Goal: Task Accomplishment & Management: Complete application form

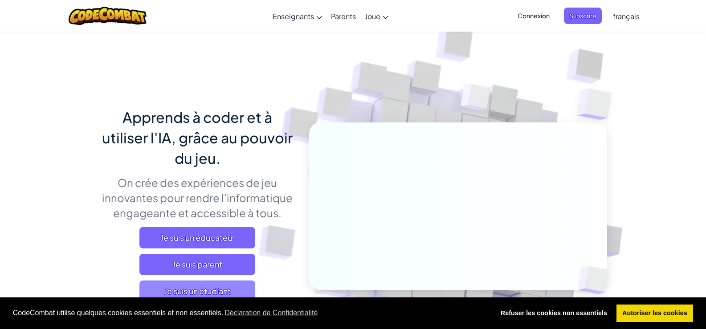
click at [207, 291] on span "Je suis un étudiant" at bounding box center [197, 290] width 116 height 21
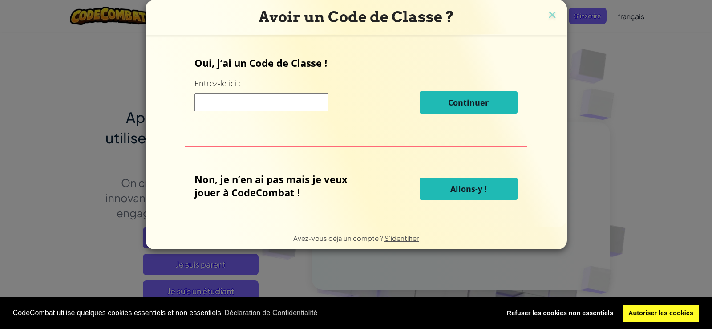
click at [642, 312] on link "Autoriser les cookies" at bounding box center [661, 313] width 77 height 18
click at [594, 316] on link "Refuser les cookies non essentiels" at bounding box center [560, 313] width 118 height 18
click at [493, 194] on button "Allons-y !" at bounding box center [469, 189] width 98 height 22
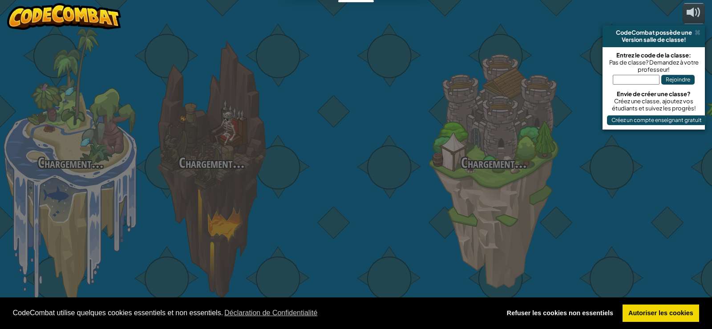
click at [471, 191] on div "Chargement... Chargement... Chargement... Chargement... Chargement... Chargemen…" at bounding box center [356, 164] width 712 height 329
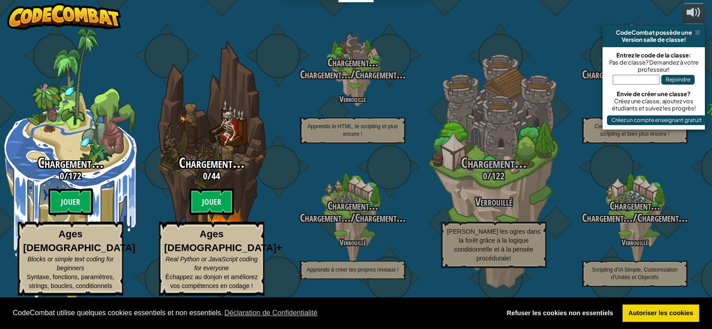
select select "fr"
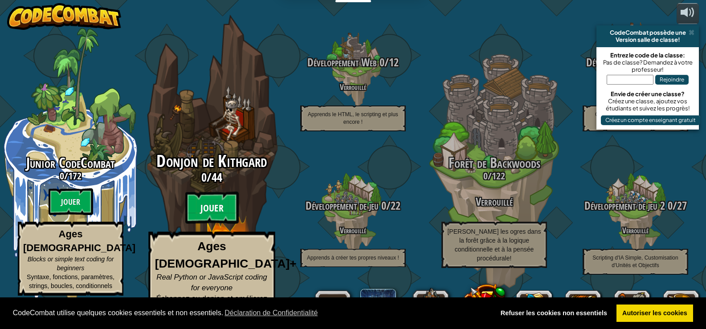
click at [215, 214] on btn "Jouer" at bounding box center [211, 208] width 53 height 32
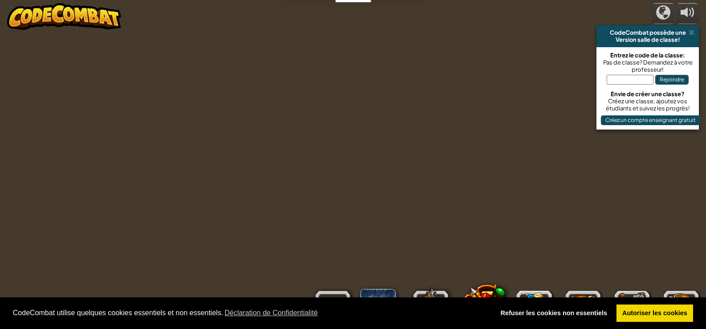
select select "fr"
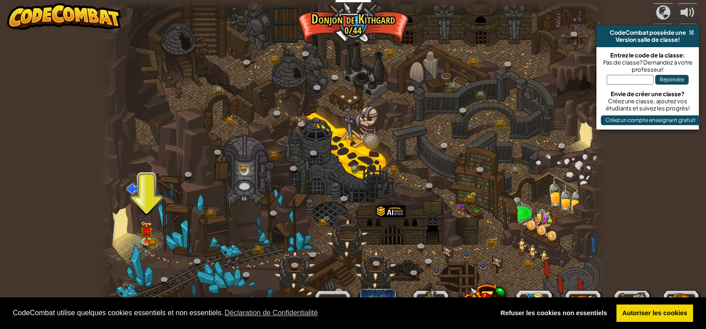
click at [690, 32] on span at bounding box center [691, 32] width 6 height 7
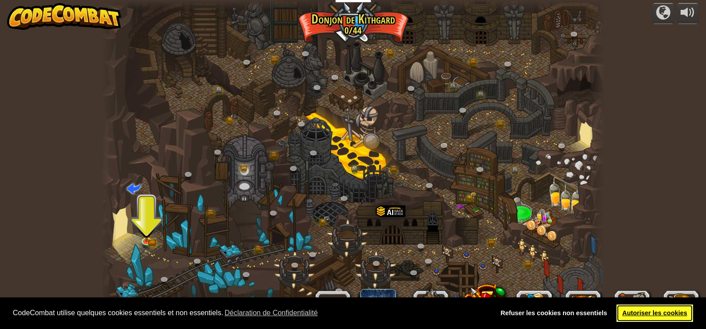
click at [637, 313] on link "Autoriser les cookies" at bounding box center [654, 313] width 77 height 18
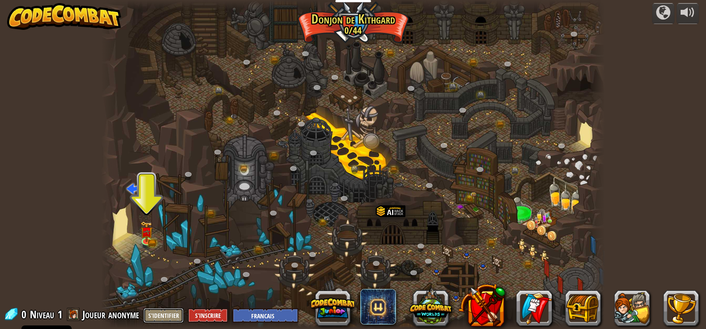
click at [167, 312] on button "S'identifier" at bounding box center [163, 315] width 40 height 15
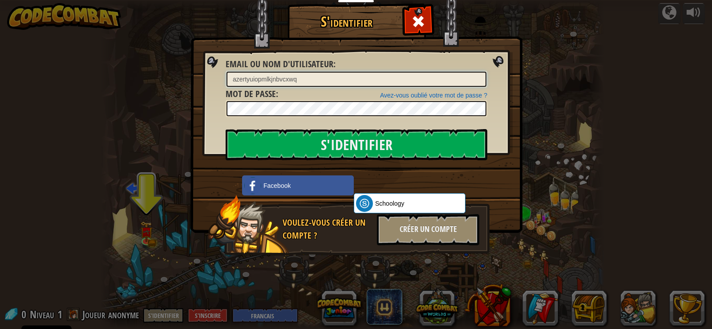
type input "azertyuiopmlkjnbvcxwq"
click at [226, 129] on input "S'identifier" at bounding box center [357, 144] width 262 height 31
